Goal: Task Accomplishment & Management: Manage account settings

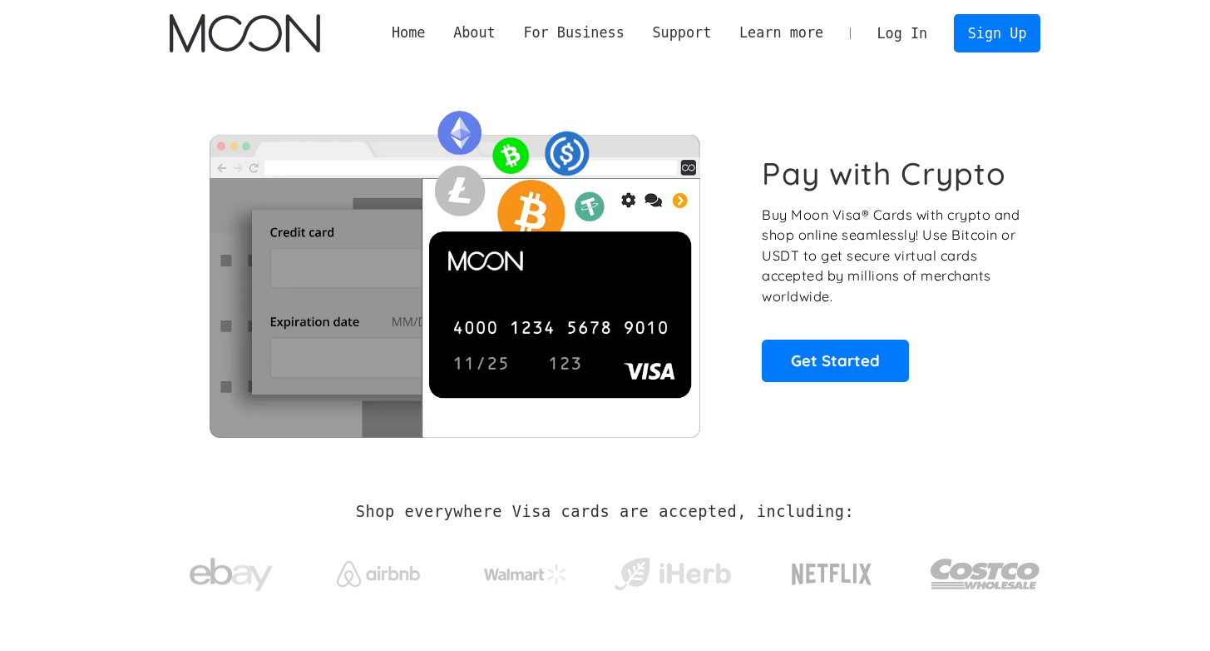
click at [907, 23] on link "Log In" at bounding box center [902, 33] width 78 height 37
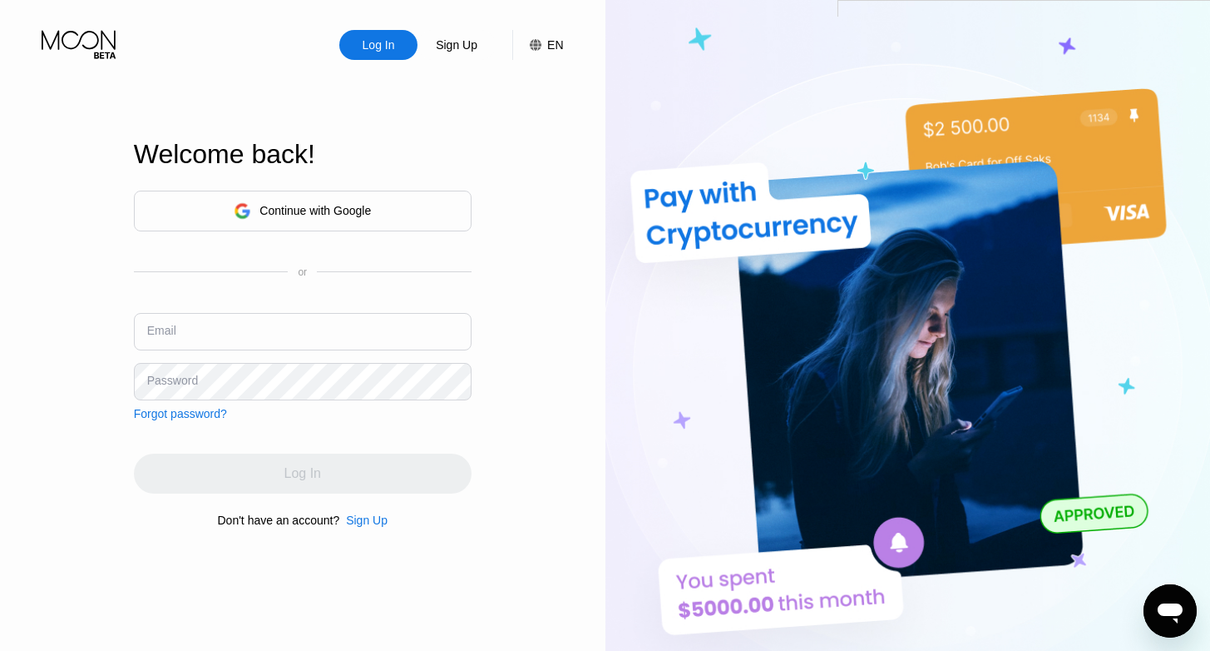
click at [358, 210] on div "Continue with Google" at bounding box center [315, 210] width 111 height 13
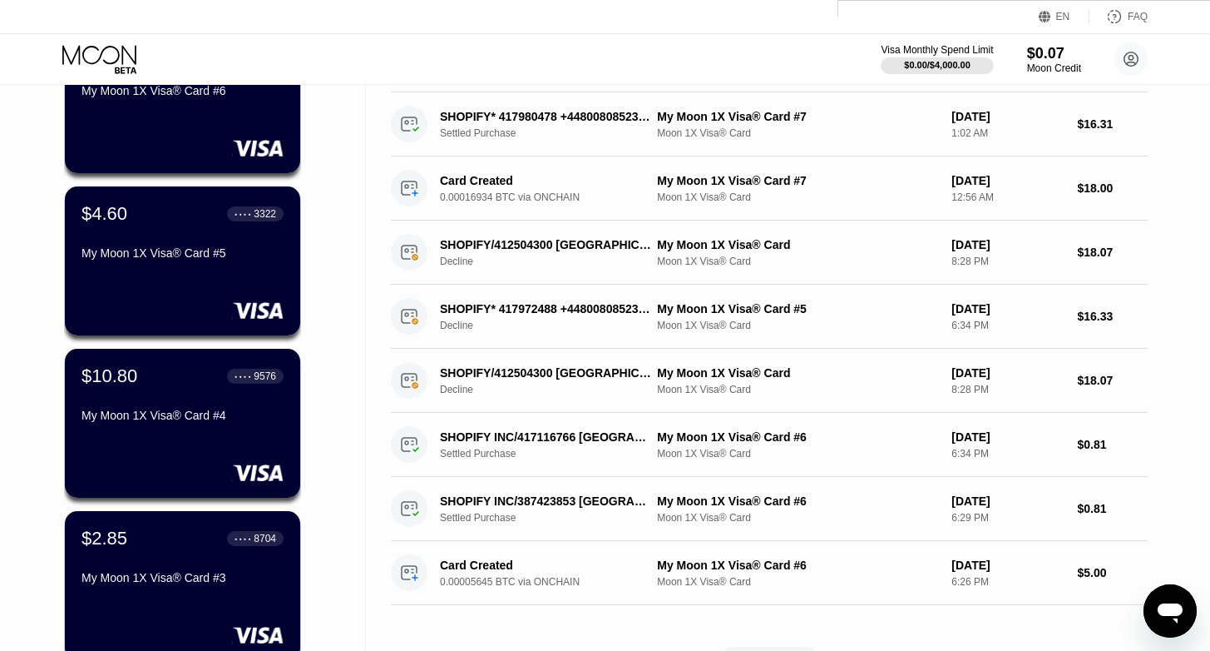
scroll to position [354, 0]
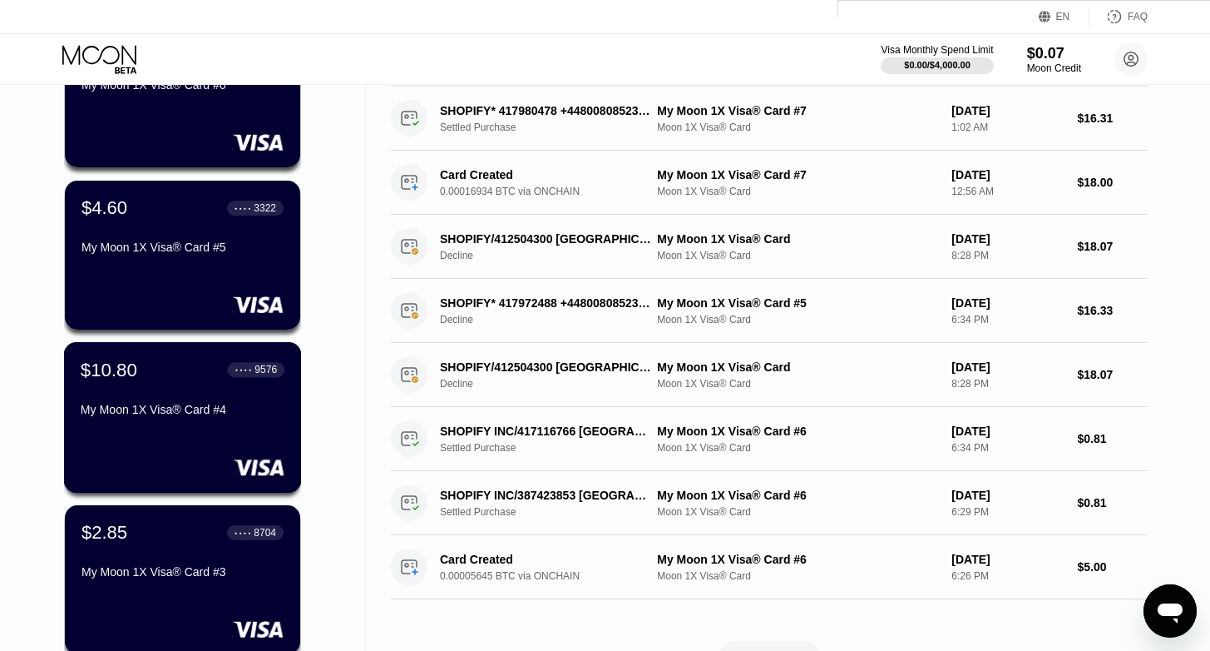
click at [181, 398] on div "$10.80 ● ● ● ● 9576 My Moon 1X Visa® Card #4" at bounding box center [183, 391] width 204 height 64
